Goal: Task Accomplishment & Management: Complete application form

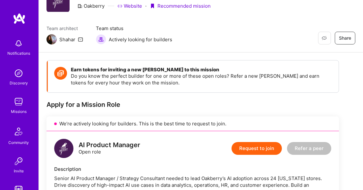
scroll to position [110, 0]
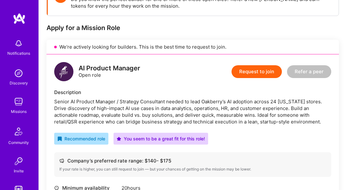
click at [249, 72] on button "Request to join" at bounding box center [256, 71] width 50 height 13
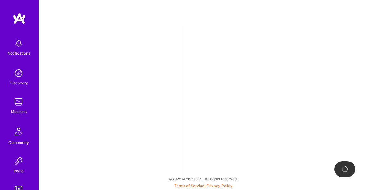
select select "FI"
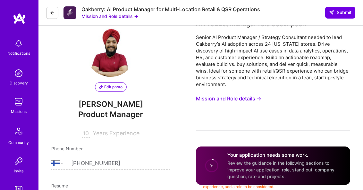
scroll to position [122, 0]
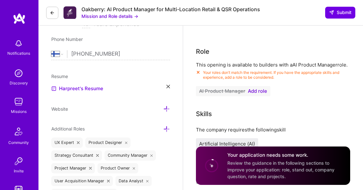
click at [254, 91] on span "Add role" at bounding box center [257, 91] width 19 height 5
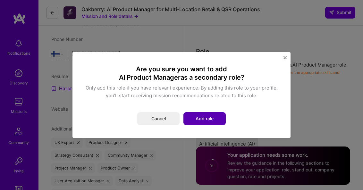
click at [202, 118] on button "Add role" at bounding box center [204, 119] width 42 height 13
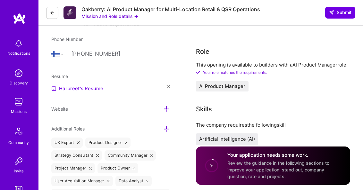
click at [251, 90] on div "This opening is available to builders with a AI Product Manager role. Your role…" at bounding box center [273, 77] width 154 height 30
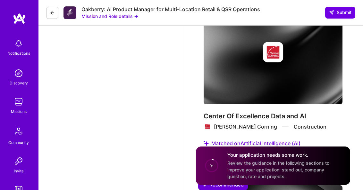
scroll to position [1981, 0]
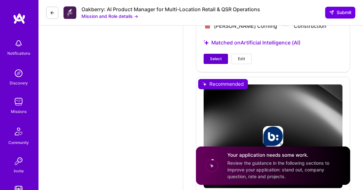
click at [217, 61] on span "Select" at bounding box center [216, 59] width 12 height 6
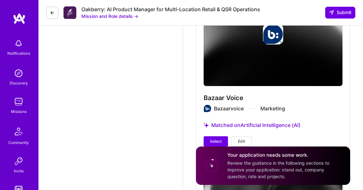
scroll to position [2144, 0]
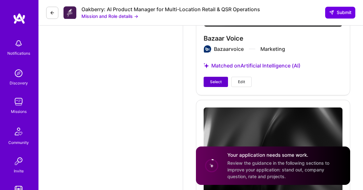
click at [216, 83] on span "Select" at bounding box center [216, 82] width 12 height 6
